Goal: Task Accomplishment & Management: Complete application form

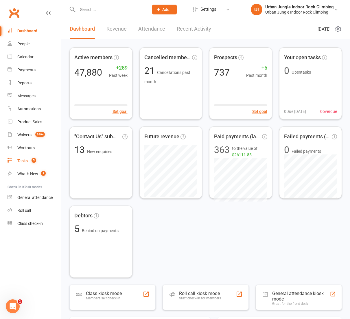
click at [23, 161] on div "Tasks" at bounding box center [22, 161] width 10 height 5
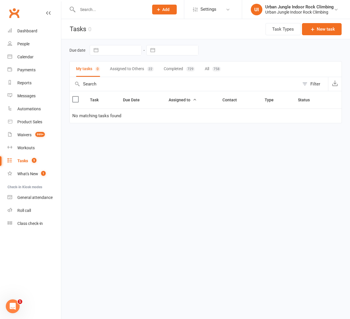
click at [133, 69] on button "Assigned to Others 22" at bounding box center [132, 69] width 44 height 15
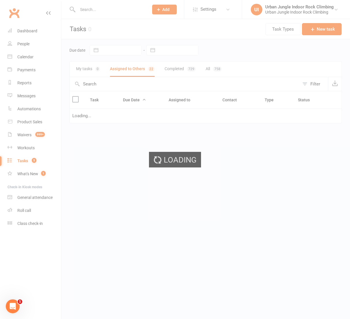
select select "started"
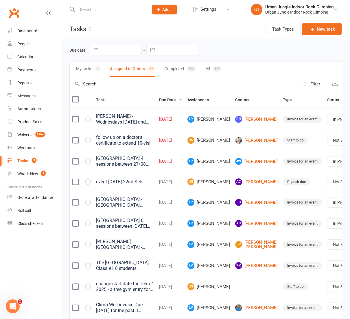
select select "started"
click at [324, 30] on button "New task" at bounding box center [322, 29] width 40 height 12
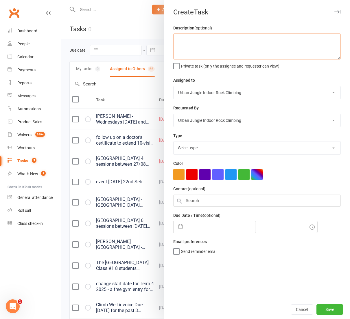
click at [219, 45] on textarea at bounding box center [256, 47] width 167 height 26
paste textarea "[PERSON_NAME] has been approved for KidSport funding at Urban Jungle Indoor Roc…"
drag, startPoint x: 178, startPoint y: 39, endPoint x: 208, endPoint y: 39, distance: 30.1
click at [208, 39] on textarea "[PERSON_NAME] has been approved for KidSport funding at Urban Jungle Indoor Roc…" at bounding box center [256, 47] width 167 height 26
type textarea "[PERSON_NAME] has been approved for KidSport funding at Urban Jungle Indoor Roc…"
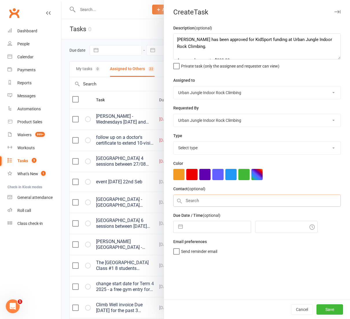
click at [191, 203] on input "text" at bounding box center [256, 201] width 167 height 12
paste input "[PERSON_NAME]"
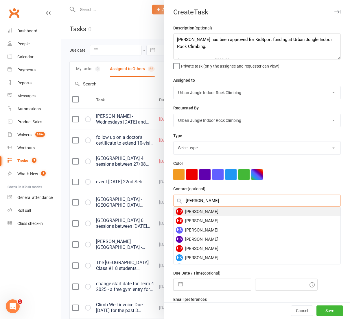
type input "[PERSON_NAME]"
click at [208, 209] on div "HS [PERSON_NAME]" at bounding box center [256, 211] width 167 height 9
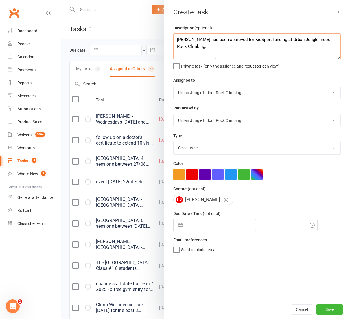
drag, startPoint x: 228, startPoint y: 40, endPoint x: 151, endPoint y: 34, distance: 77.5
click at [61, 0] on react-component "Create Task Description (optional) [PERSON_NAME] has been approved for KidSport…" at bounding box center [61, 0] width 0 height 0
type textarea "approved for KidSport funding at Urban Jungle Indoor Rock Climbing. Approved am…"
select select "33162"
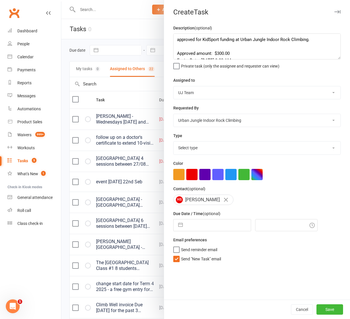
select select "46396"
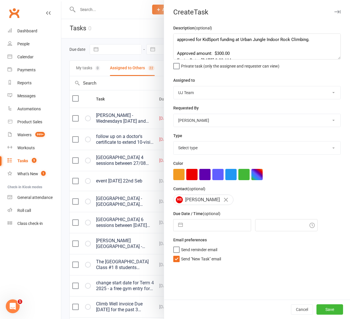
select select "28766"
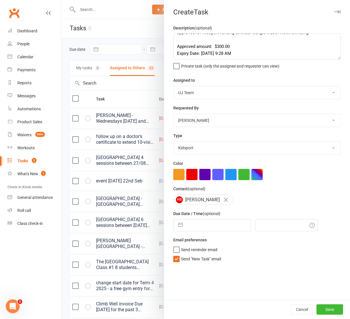
scroll to position [7, 0]
click at [180, 223] on button "button" at bounding box center [180, 226] width 10 height 12
select select "7"
select select "2025"
select select "8"
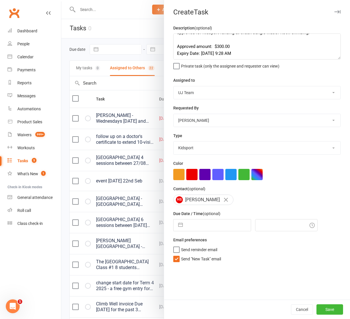
select select "2025"
select select "9"
select select "2025"
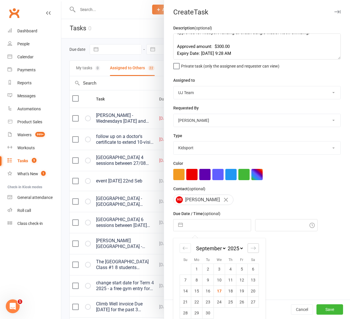
click at [253, 247] on icon "Move forward to switch to the next month." at bounding box center [252, 248] width 5 height 5
select select "10"
select select "2025"
select select "11"
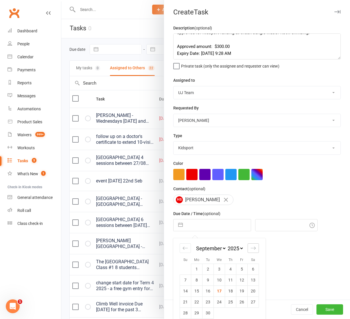
select select "2025"
click at [256, 246] on div "Move forward to switch to the next month." at bounding box center [252, 249] width 11 height 10
select select "2026"
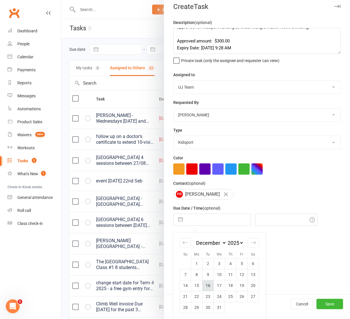
scroll to position [5, 0]
click at [210, 283] on td "16" at bounding box center [207, 286] width 11 height 11
type input "[DATE]"
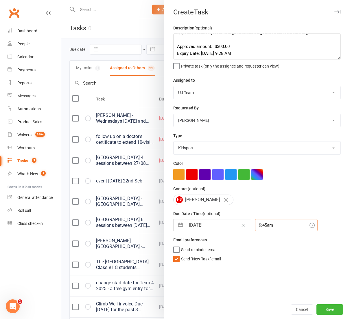
click at [264, 229] on input "9:45am" at bounding box center [286, 225] width 62 height 12
click at [263, 236] on div "9:30am" at bounding box center [286, 236] width 62 height 9
type input "9:30am"
click at [333, 310] on button "Save" at bounding box center [329, 310] width 27 height 10
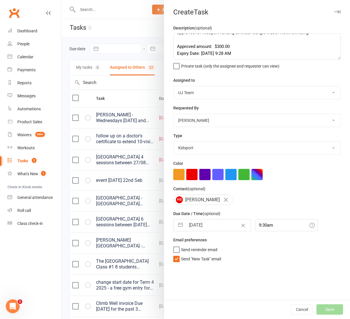
scroll to position [2, 0]
select select "started"
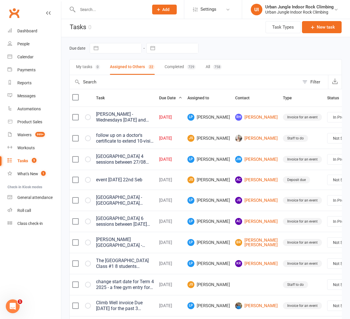
select select "started"
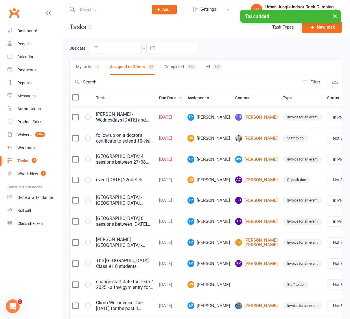
select select "started"
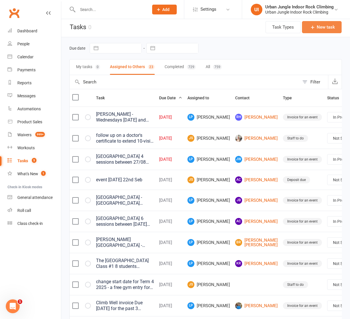
click at [325, 26] on button "New task" at bounding box center [322, 27] width 40 height 12
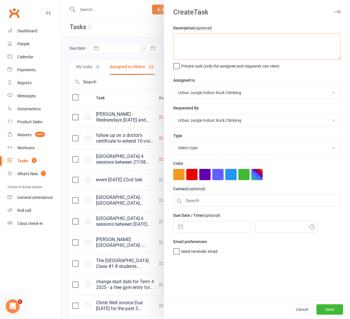
click at [197, 45] on textarea at bounding box center [256, 47] width 167 height 26
paste textarea "[PERSON_NAME] has been approved for KidSport funding at Urban Jungle Indoor Roc…"
type textarea "[PERSON_NAME] has been approved for KidSport funding at Urban Jungle Indoor Roc…"
select select "33162"
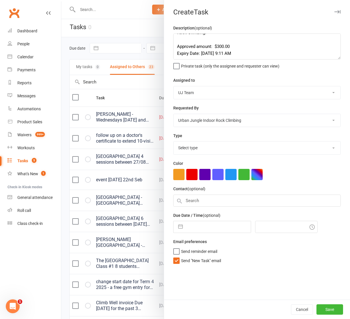
select select "46396"
select select "28766"
click at [195, 199] on input "text" at bounding box center [256, 201] width 167 height 12
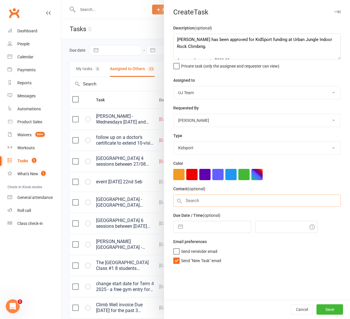
scroll to position [0, 0]
drag, startPoint x: 176, startPoint y: 39, endPoint x: 208, endPoint y: 38, distance: 32.1
click at [208, 38] on textarea "[PERSON_NAME] has been approved for KidSport funding at Urban Jungle Indoor Roc…" at bounding box center [256, 47] width 167 height 26
click at [191, 199] on input "text" at bounding box center [256, 201] width 167 height 12
paste input "[PERSON_NAME]"
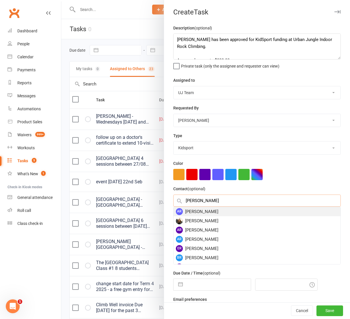
type input "[PERSON_NAME]"
click at [213, 210] on div "AR [PERSON_NAME]" at bounding box center [256, 211] width 167 height 9
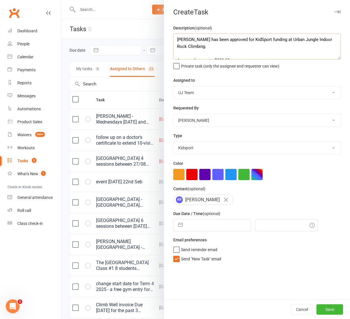
drag, startPoint x: 228, startPoint y: 39, endPoint x: 160, endPoint y: 40, distance: 67.7
click at [61, 0] on react-component "Create Task Description (optional) [PERSON_NAME] has been approved for KidSport…" at bounding box center [61, 0] width 0 height 0
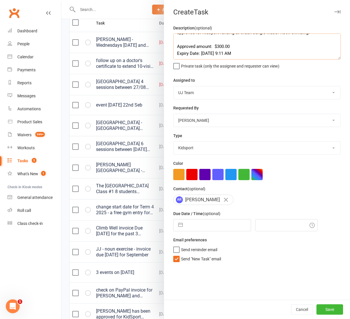
scroll to position [7, 0]
type textarea "approved for KidSport funding at Urban Jungle Indoor Rock Climbing. Approved am…"
drag, startPoint x: 180, startPoint y: 226, endPoint x: 177, endPoint y: 223, distance: 4.5
click at [180, 226] on button "button" at bounding box center [180, 226] width 10 height 12
select select "7"
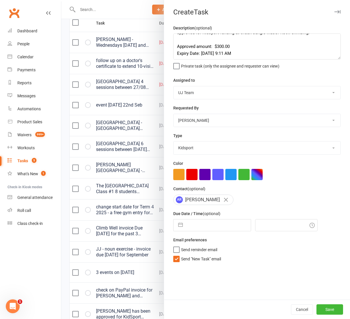
select select "2025"
select select "8"
select select "2025"
select select "9"
select select "2025"
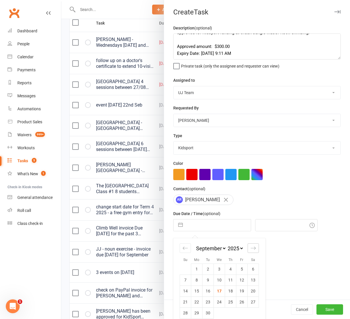
click at [252, 246] on icon "Move forward to switch to the next month." at bounding box center [252, 248] width 5 height 5
select select "10"
select select "2025"
click at [252, 246] on icon "Move forward to switch to the next month." at bounding box center [252, 248] width 5 height 5
select select "11"
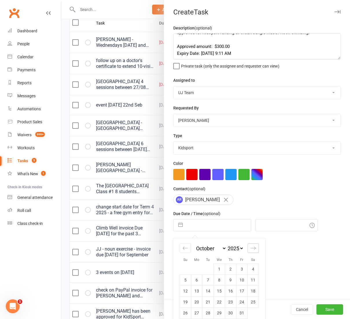
select select "2025"
click at [252, 246] on icon "Move forward to switch to the next month." at bounding box center [252, 248] width 5 height 5
select select "2026"
click at [208, 290] on td "16" at bounding box center [207, 291] width 11 height 11
type input "[DATE]"
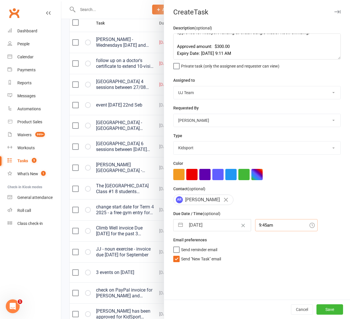
click at [270, 224] on input "9:45am" at bounding box center [286, 225] width 62 height 12
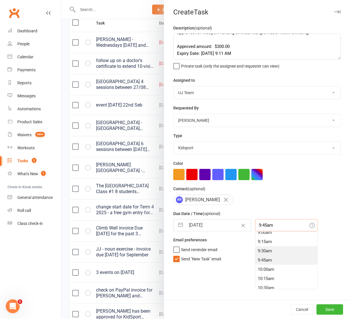
scroll to position [335, 0]
click at [264, 235] on div "9:00am" at bounding box center [286, 234] width 62 height 9
type input "9:00am"
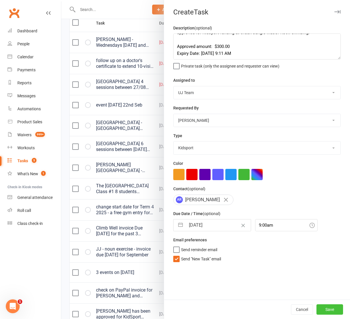
click at [332, 309] on button "Save" at bounding box center [329, 310] width 27 height 10
select select "started"
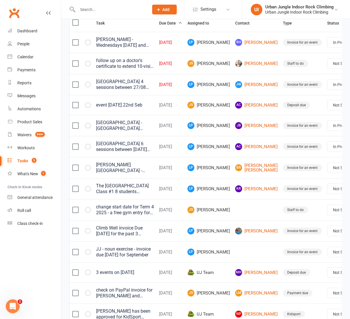
select select "started"
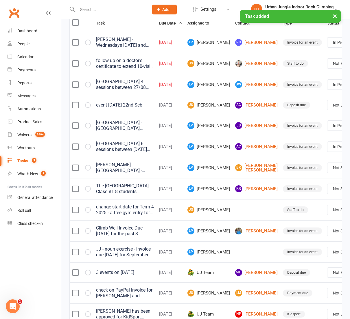
select select "started"
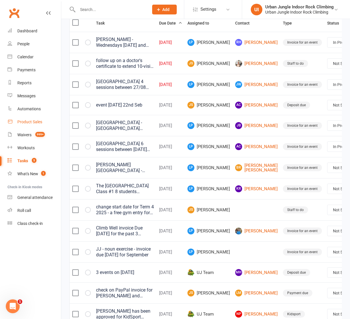
click at [26, 121] on div "Product Sales" at bounding box center [29, 122] width 25 height 5
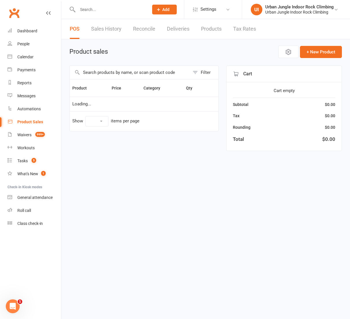
select select "100"
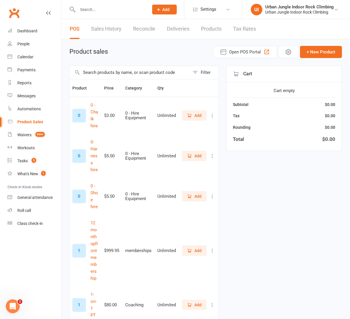
click at [103, 73] on input "text" at bounding box center [130, 72] width 120 height 13
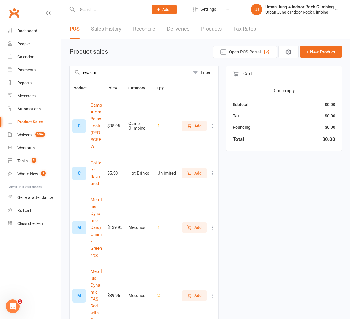
type input "red chil"
